Goal: Information Seeking & Learning: Learn about a topic

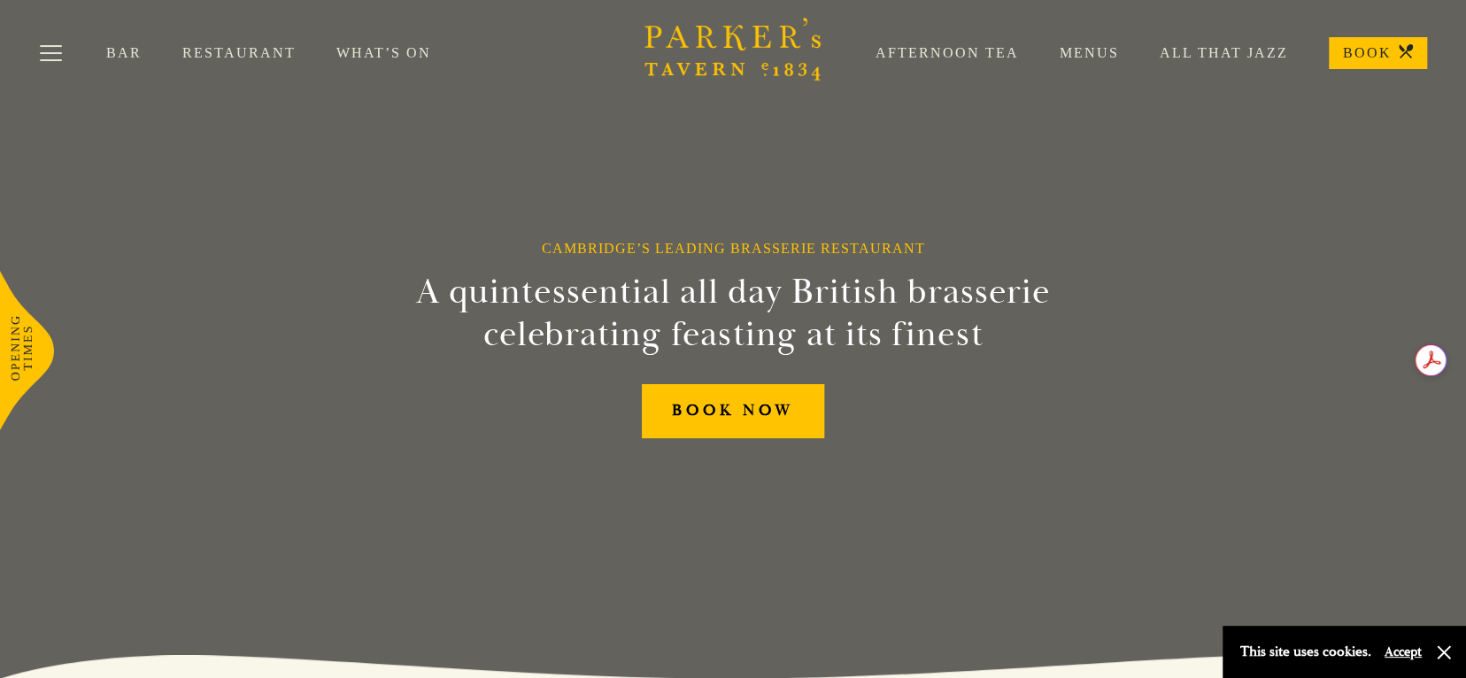
click at [1097, 50] on link "Menus" at bounding box center [1069, 53] width 100 height 18
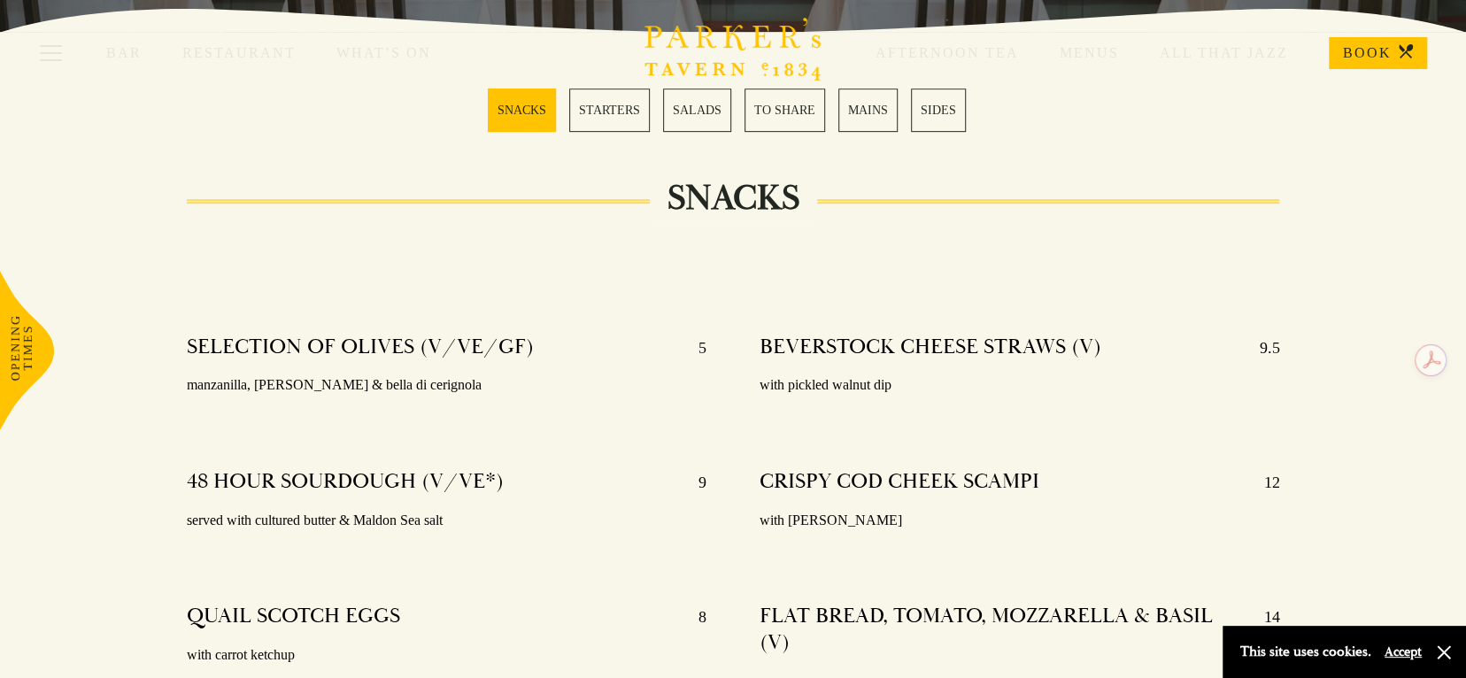
scroll to position [531, 0]
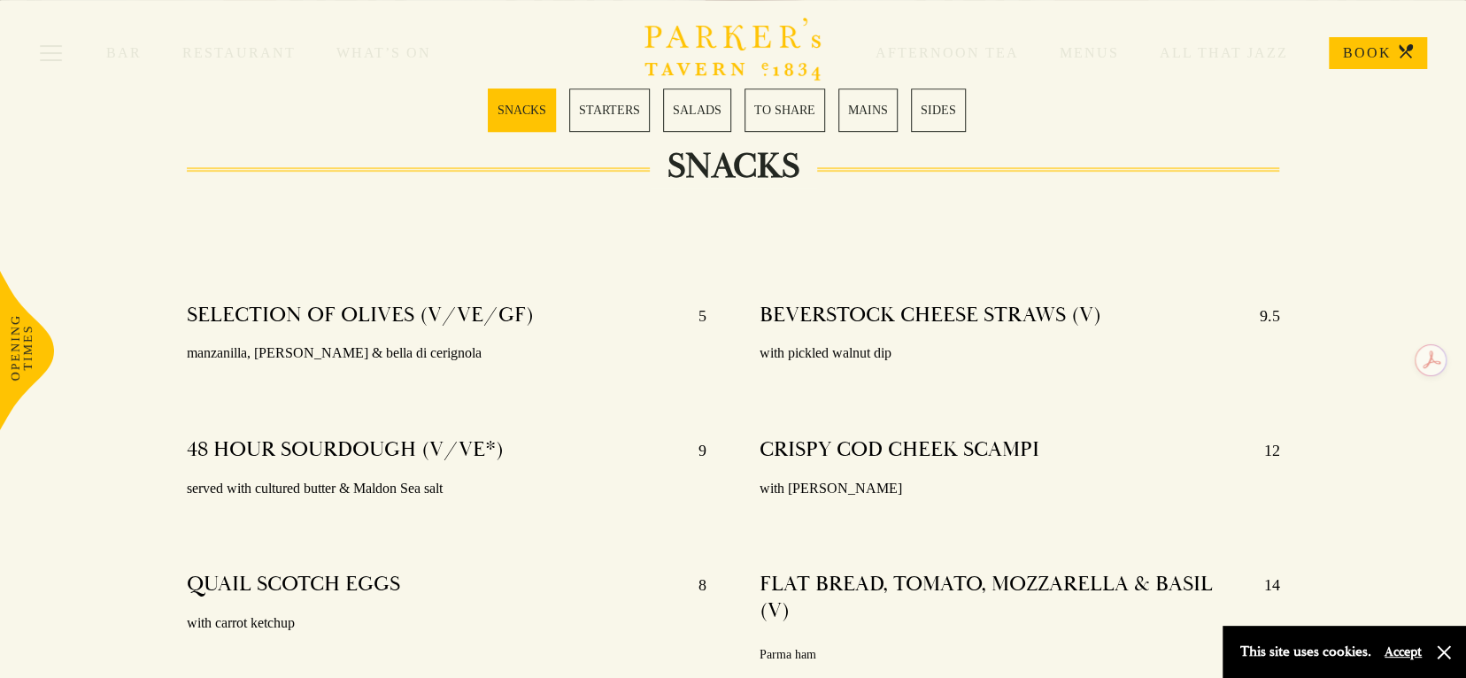
click at [868, 106] on link "MAINS" at bounding box center [867, 110] width 59 height 43
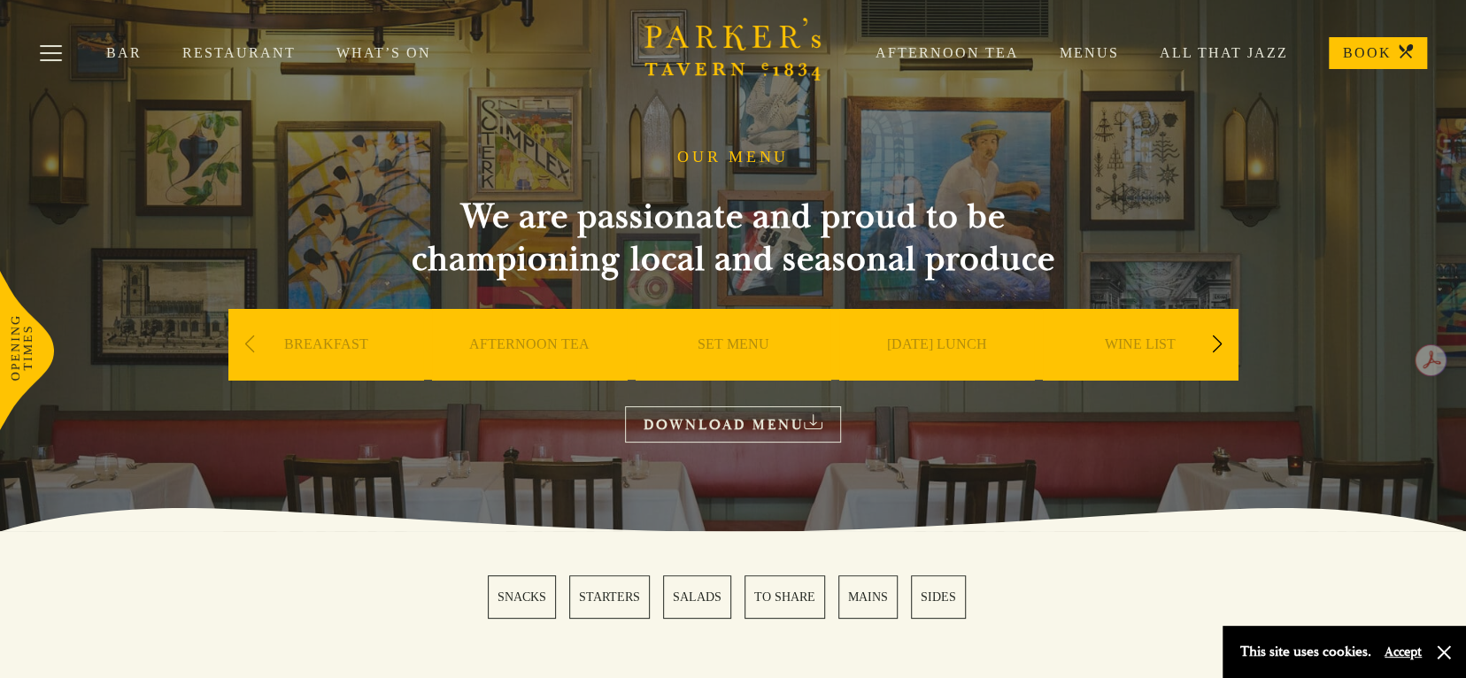
click at [354, 43] on div "Bar Restaurant What’s On Afternoon Tea Menus All That Jazz BOOK" at bounding box center [733, 53] width 1466 height 106
click at [359, 51] on link "What’s On" at bounding box center [403, 53] width 135 height 18
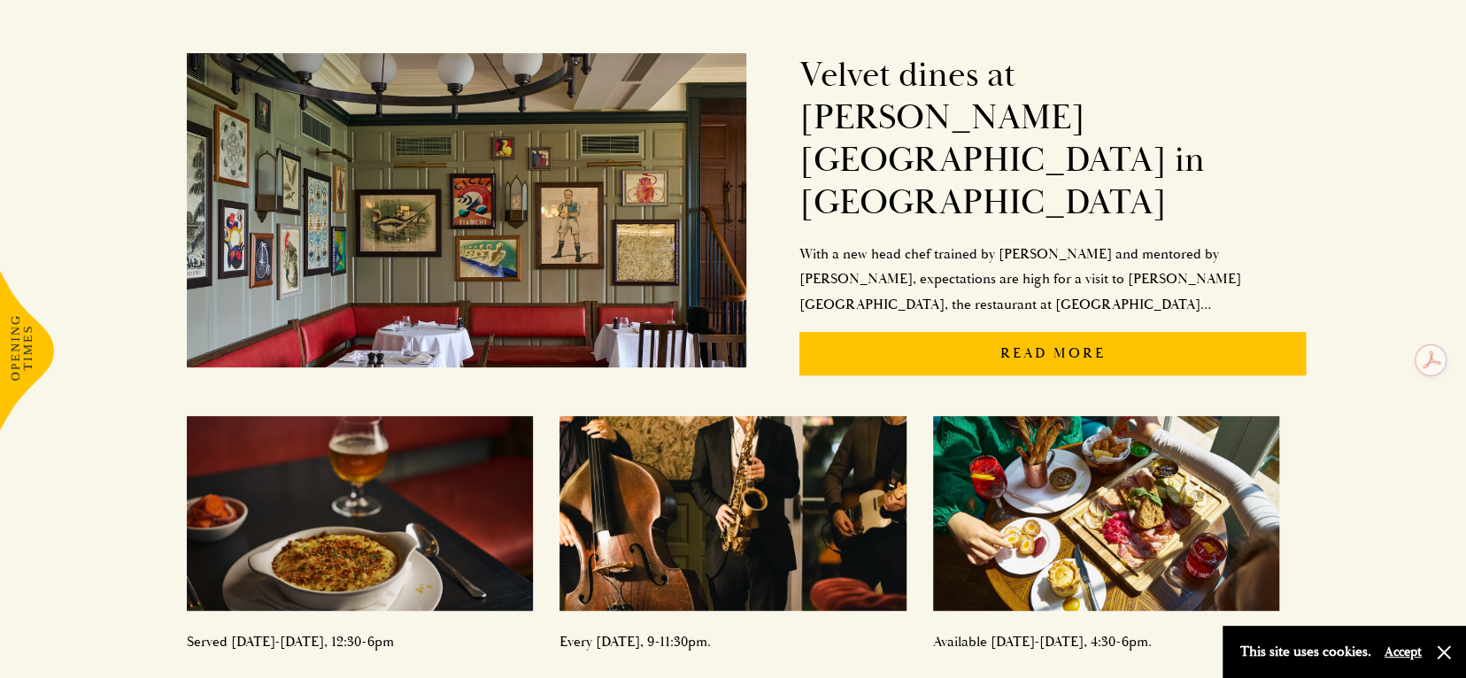
scroll to position [531, 0]
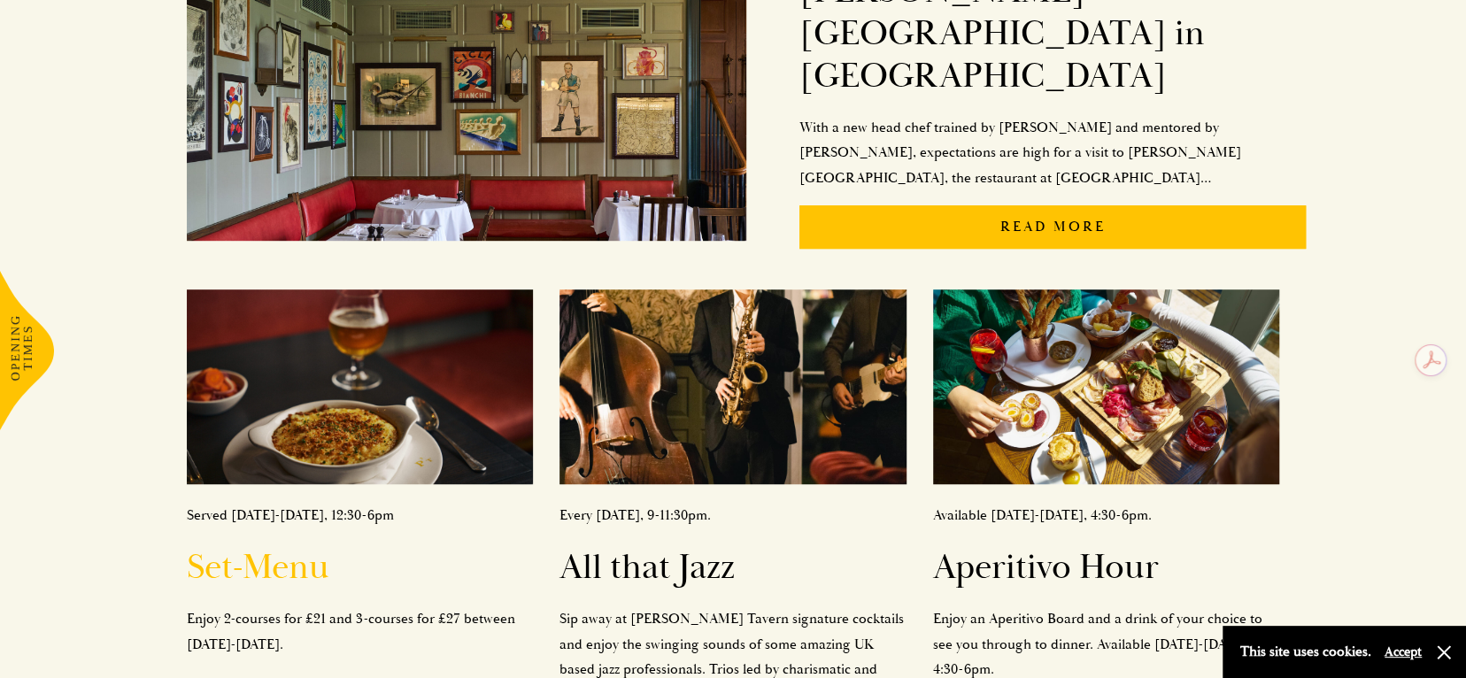
click at [287, 388] on img at bounding box center [360, 386] width 346 height 195
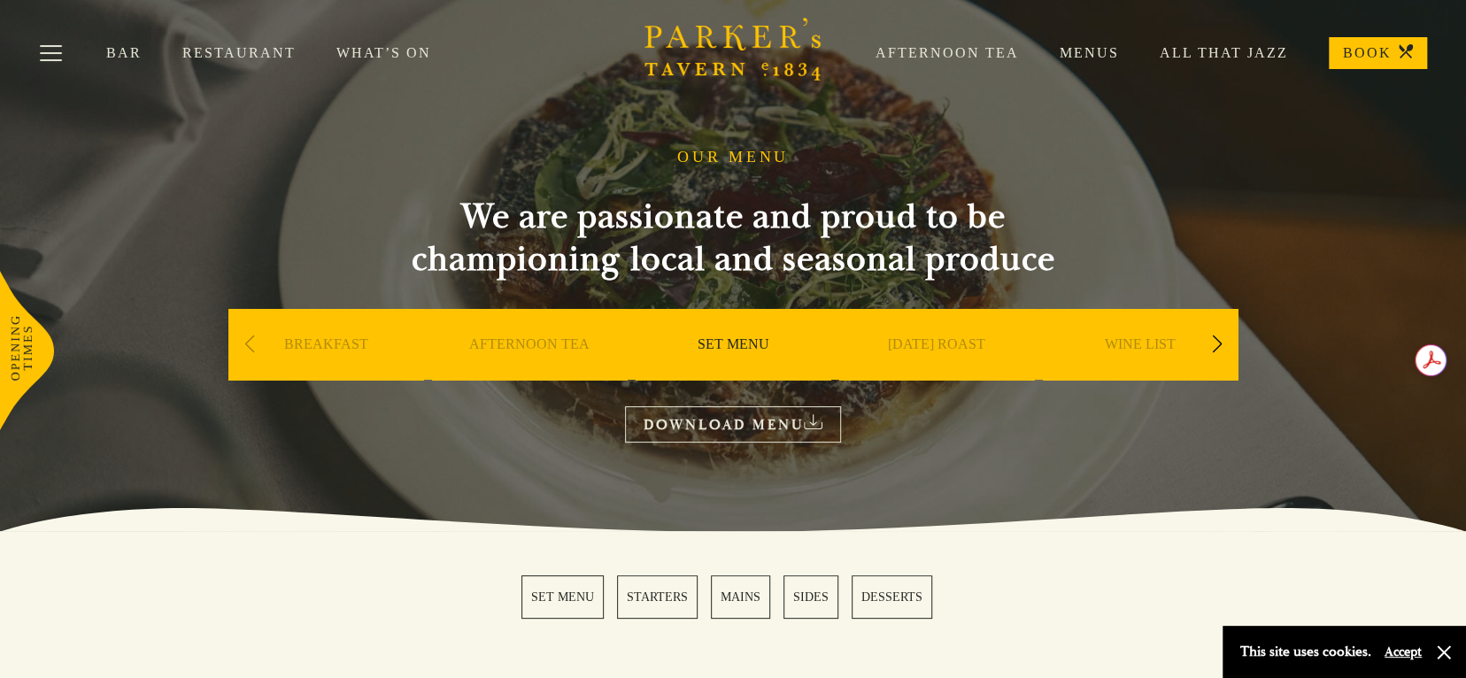
click at [724, 418] on link "DOWNLOAD MENU" at bounding box center [733, 424] width 216 height 36
